Goal: Task Accomplishment & Management: Use online tool/utility

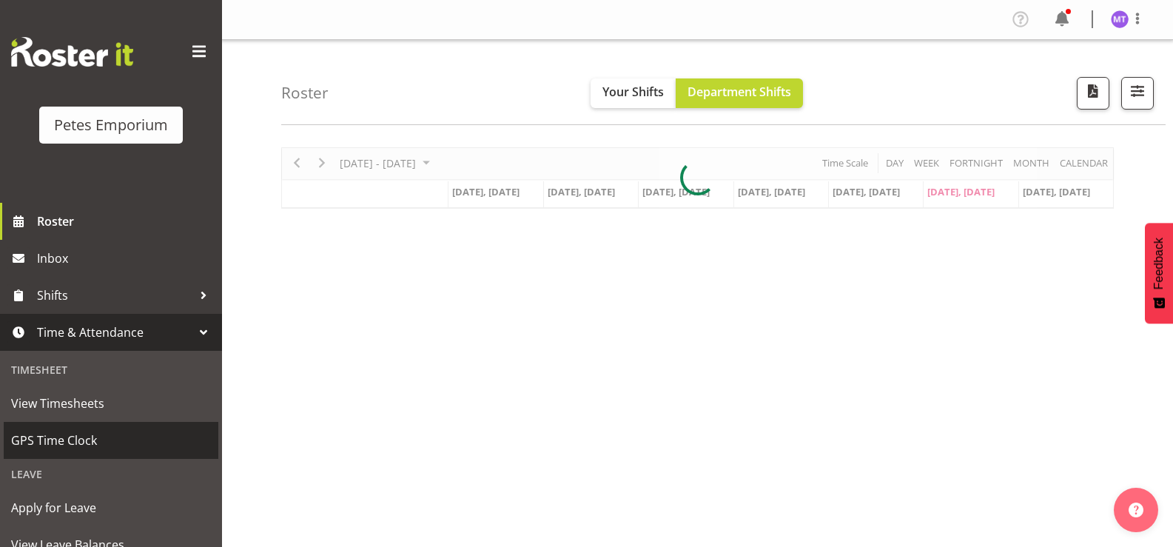
click at [78, 432] on span "GPS Time Clock" at bounding box center [111, 440] width 200 height 22
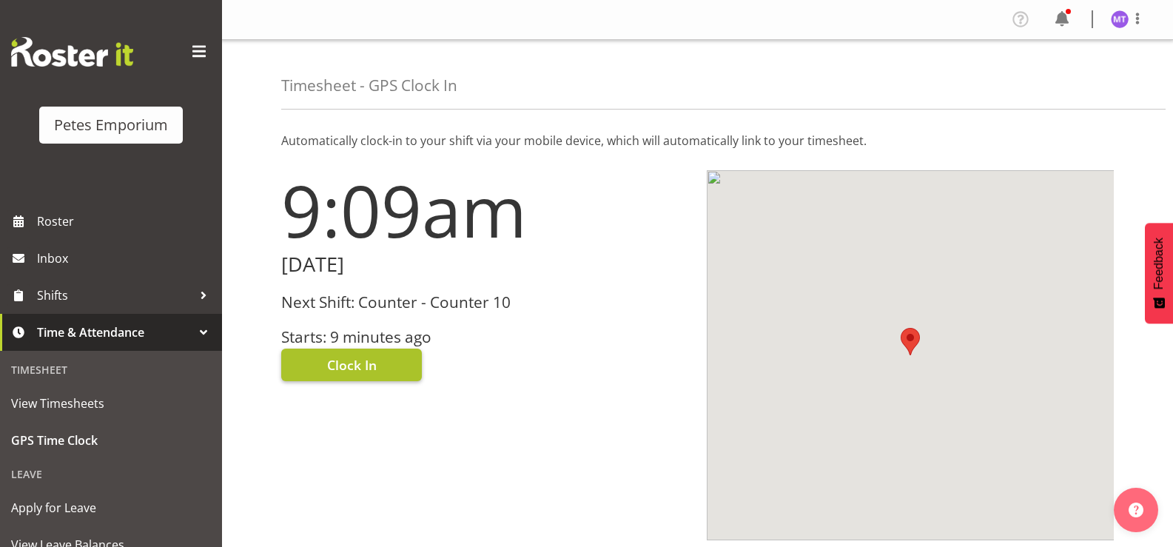
click at [366, 361] on span "Clock In" at bounding box center [352, 364] width 50 height 19
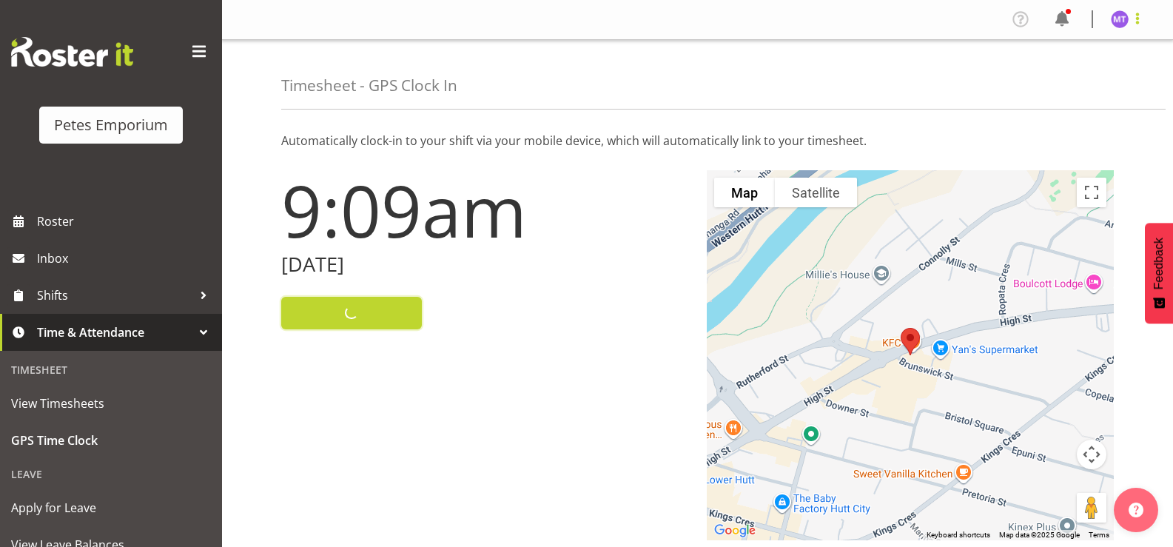
click at [1139, 25] on span at bounding box center [1138, 19] width 18 height 18
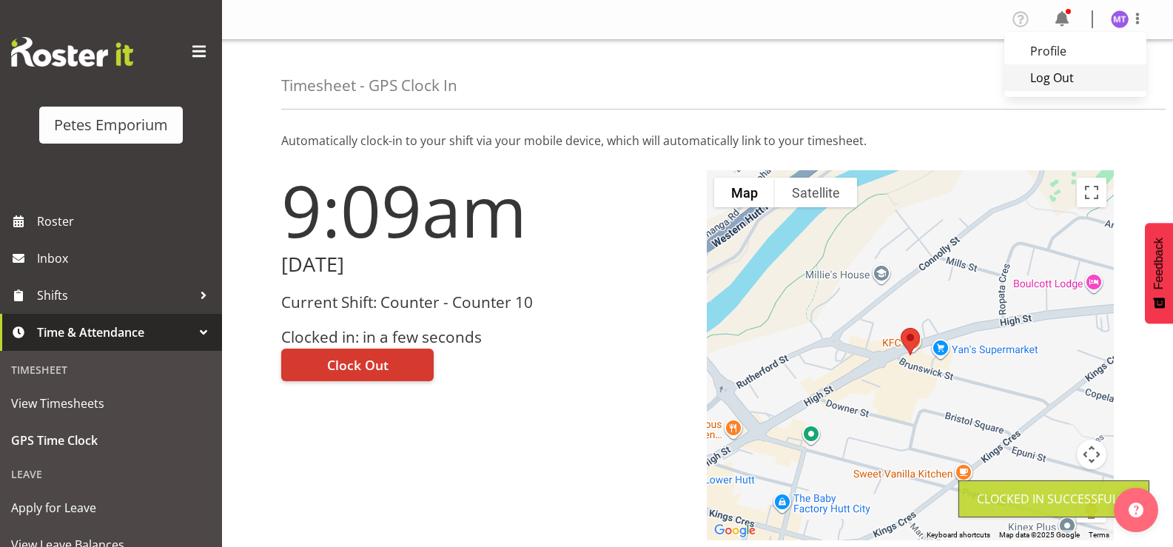
click at [1071, 84] on link "Log Out" at bounding box center [1076, 77] width 142 height 27
